Goal: Transaction & Acquisition: Purchase product/service

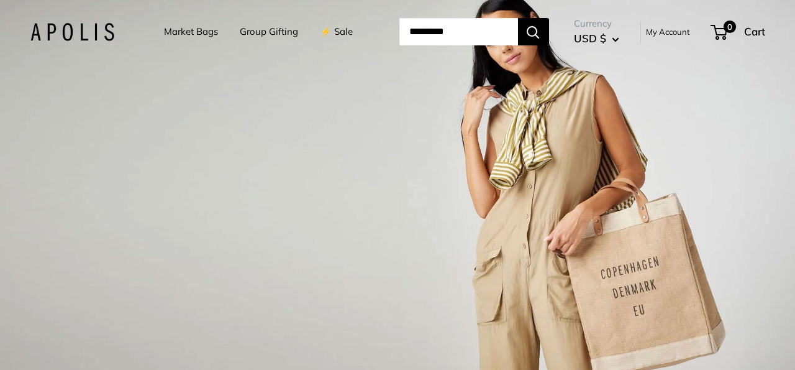
click at [176, 29] on link "Market Bags" at bounding box center [191, 31] width 54 height 17
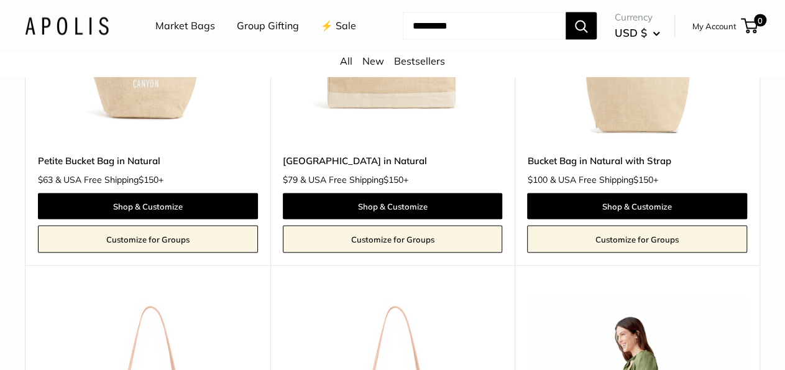
scroll to position [1180, 0]
